Goal: Task Accomplishment & Management: Complete application form

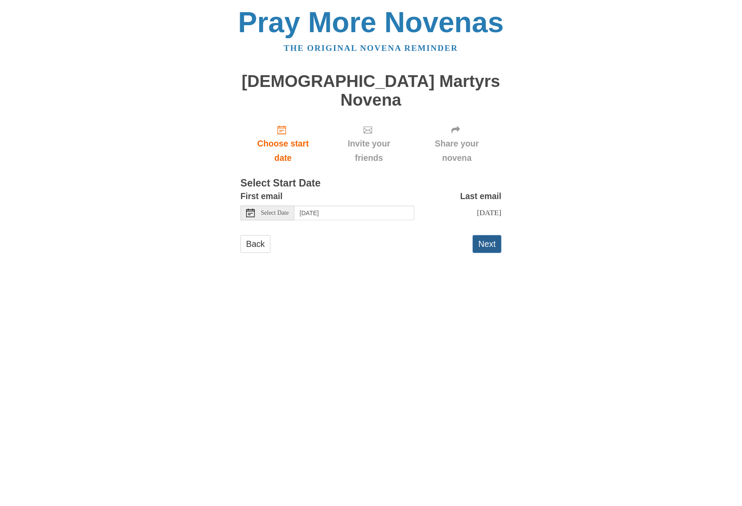
click at [486, 235] on button "Next" at bounding box center [486, 244] width 29 height 18
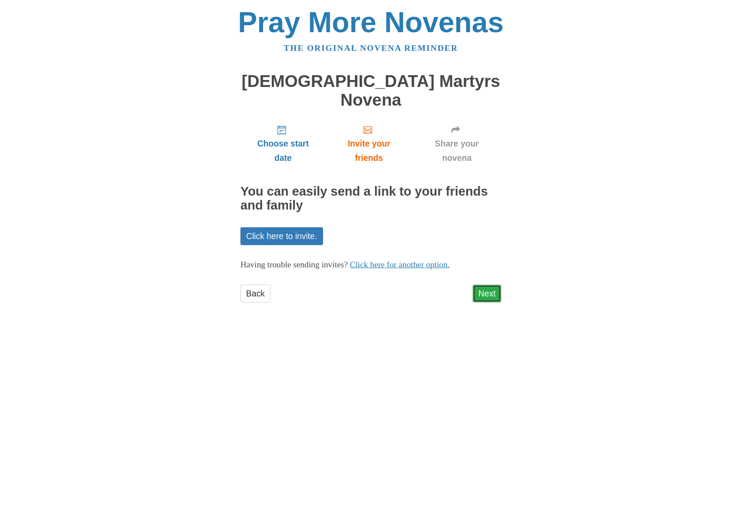
click at [483, 285] on link "Next" at bounding box center [486, 294] width 29 height 18
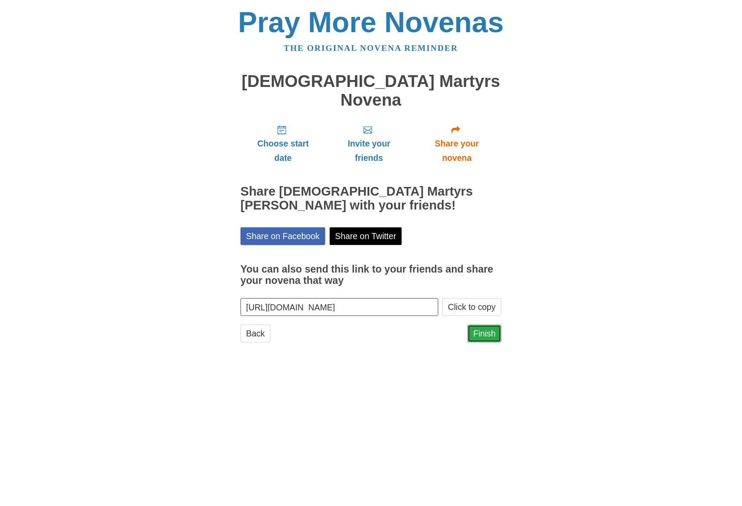
click at [482, 325] on link "Finish" at bounding box center [484, 334] width 34 height 18
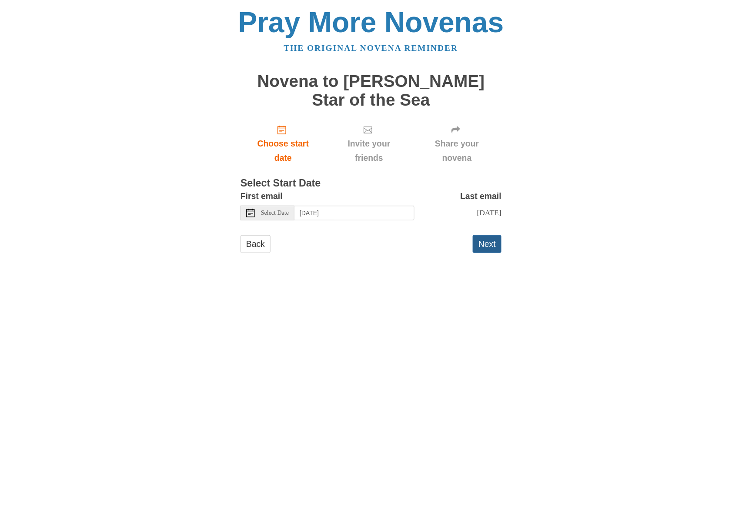
click at [485, 235] on button "Next" at bounding box center [486, 244] width 29 height 18
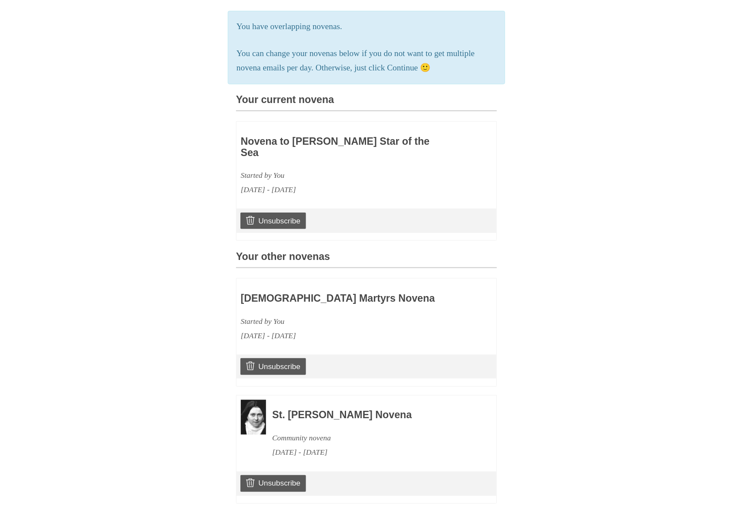
scroll to position [188, 0]
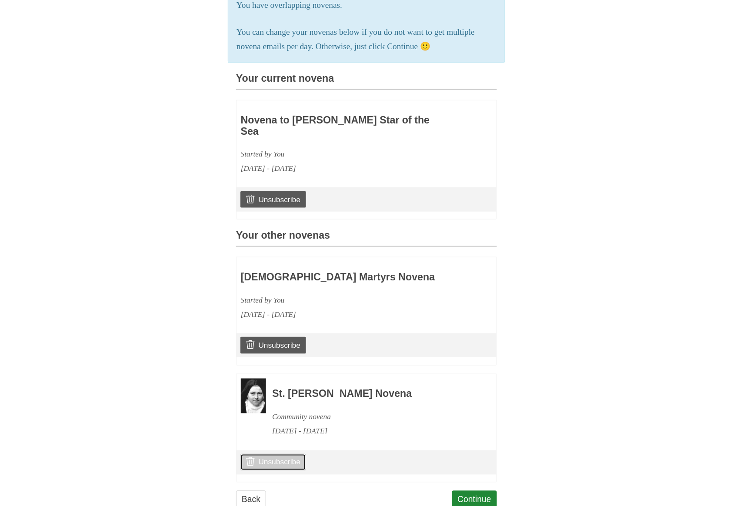
click at [283, 454] on link "Unsubscribe" at bounding box center [273, 462] width 66 height 17
click at [287, 453] on link "Unsubscribe" at bounding box center [273, 461] width 66 height 17
click at [477, 490] on link "Continue" at bounding box center [474, 499] width 45 height 18
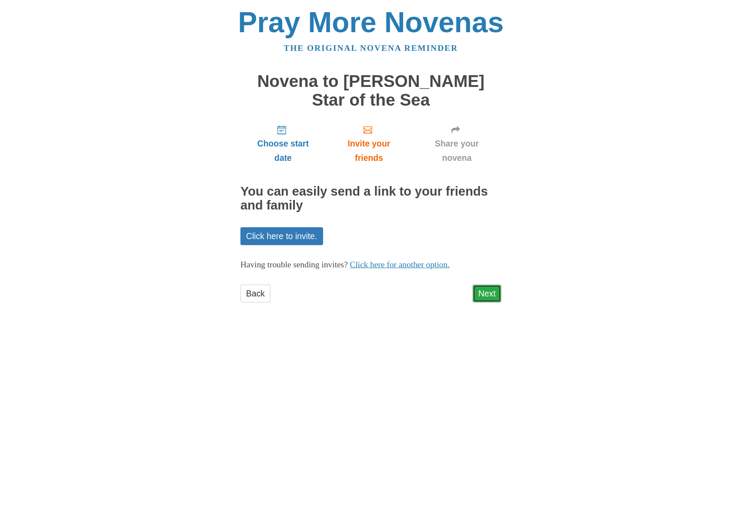
click at [494, 285] on link "Next" at bounding box center [486, 294] width 29 height 18
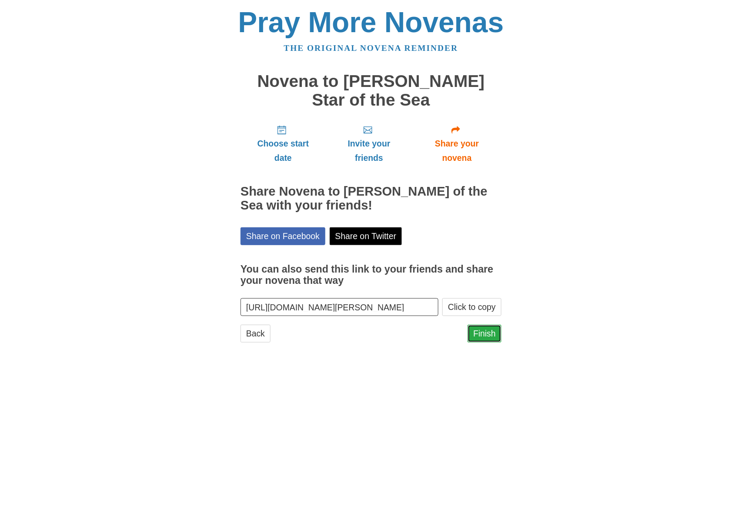
click at [482, 325] on link "Finish" at bounding box center [484, 334] width 34 height 18
